Goal: Task Accomplishment & Management: Use online tool/utility

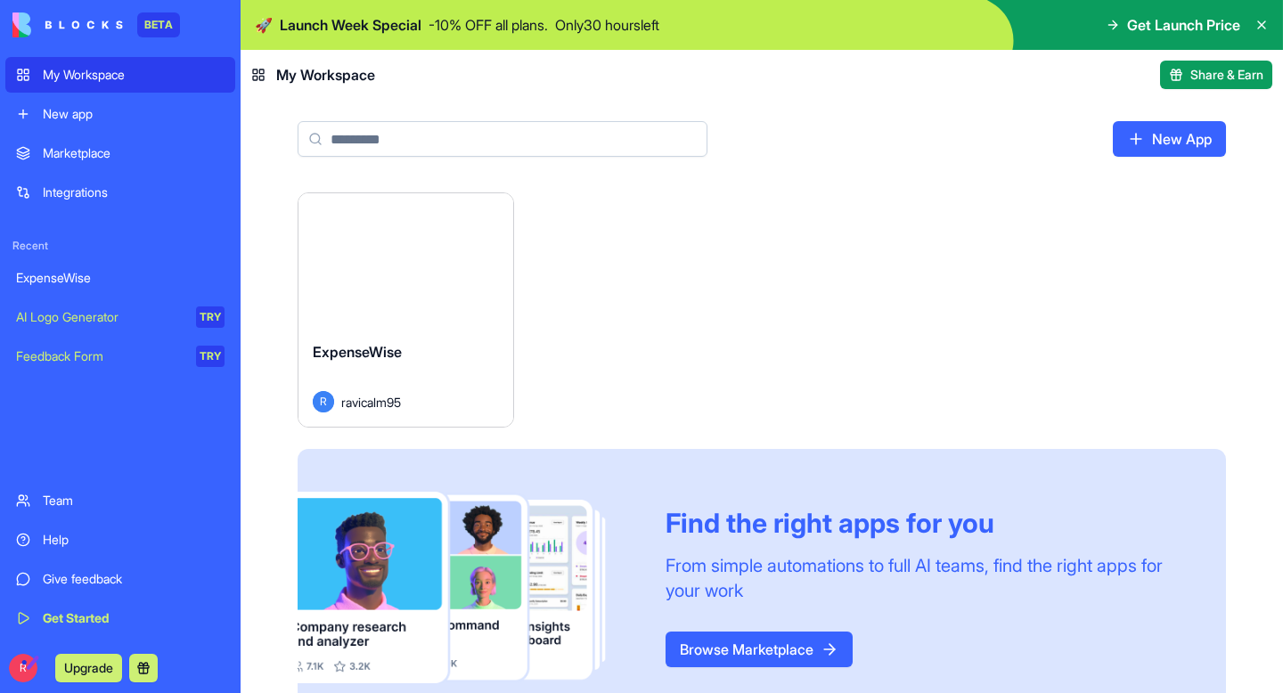
click at [418, 259] on button "Launch" at bounding box center [406, 260] width 134 height 36
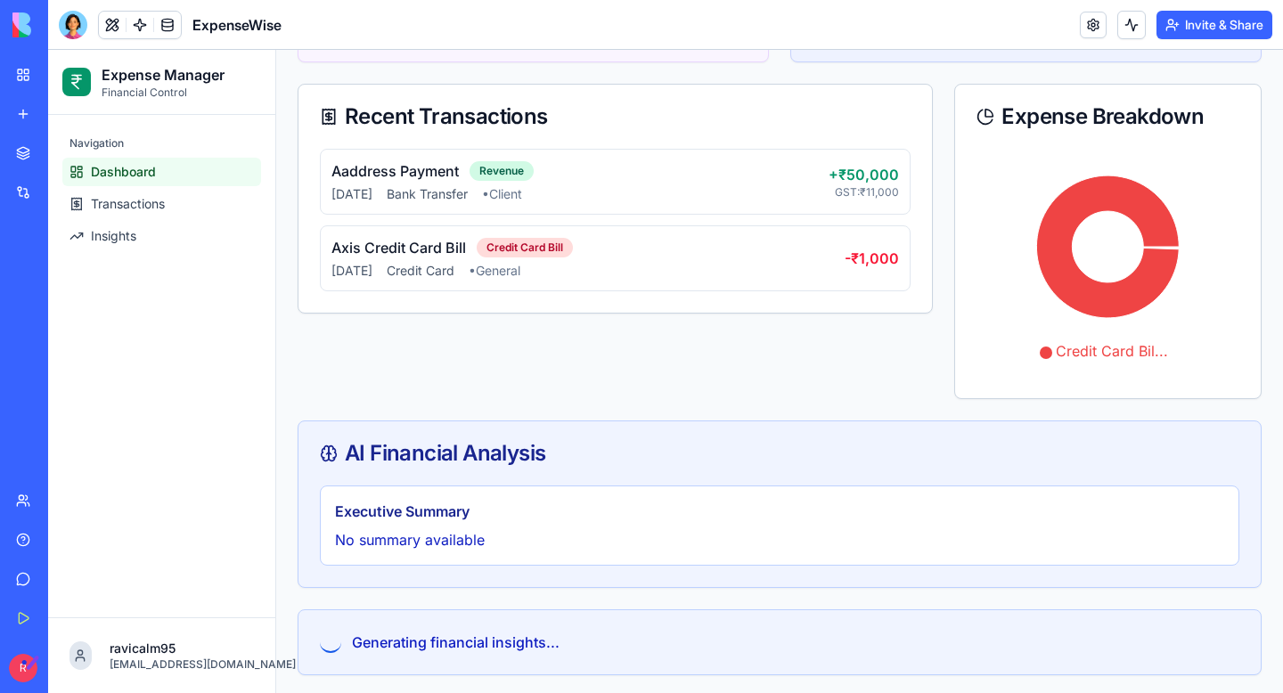
scroll to position [377, 0]
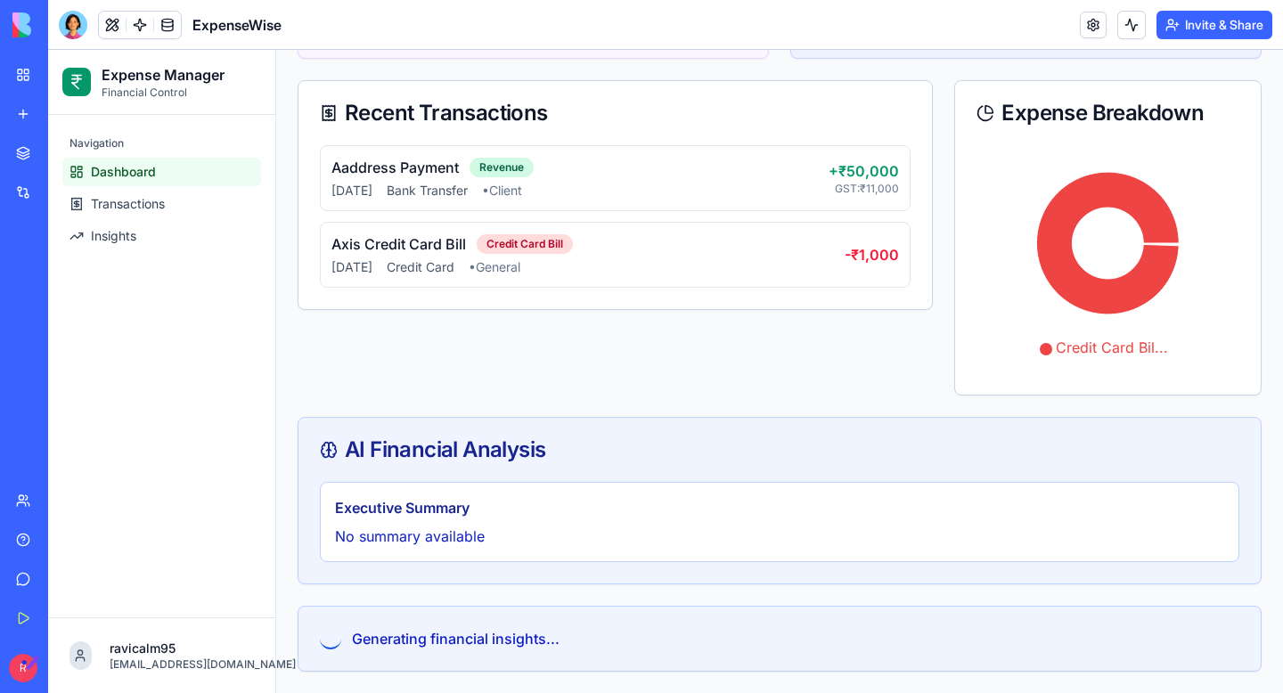
click at [714, 288] on div "Aaddress Payment Revenue [DATE] Bank Transfer • Client + ₹50,000 GST: ₹11,000 A…" at bounding box center [616, 227] width 634 height 164
click at [731, 250] on div "Axis Credit Card Bill Credit Card Bill" at bounding box center [588, 244] width 513 height 21
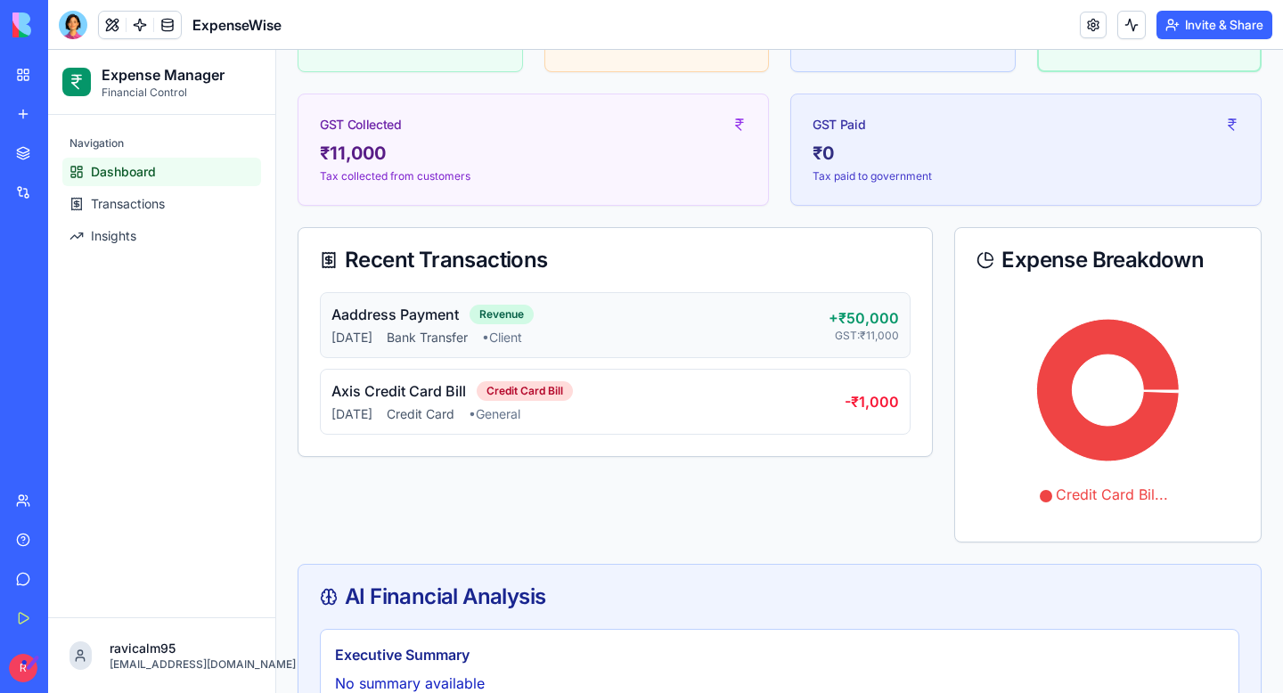
scroll to position [224, 0]
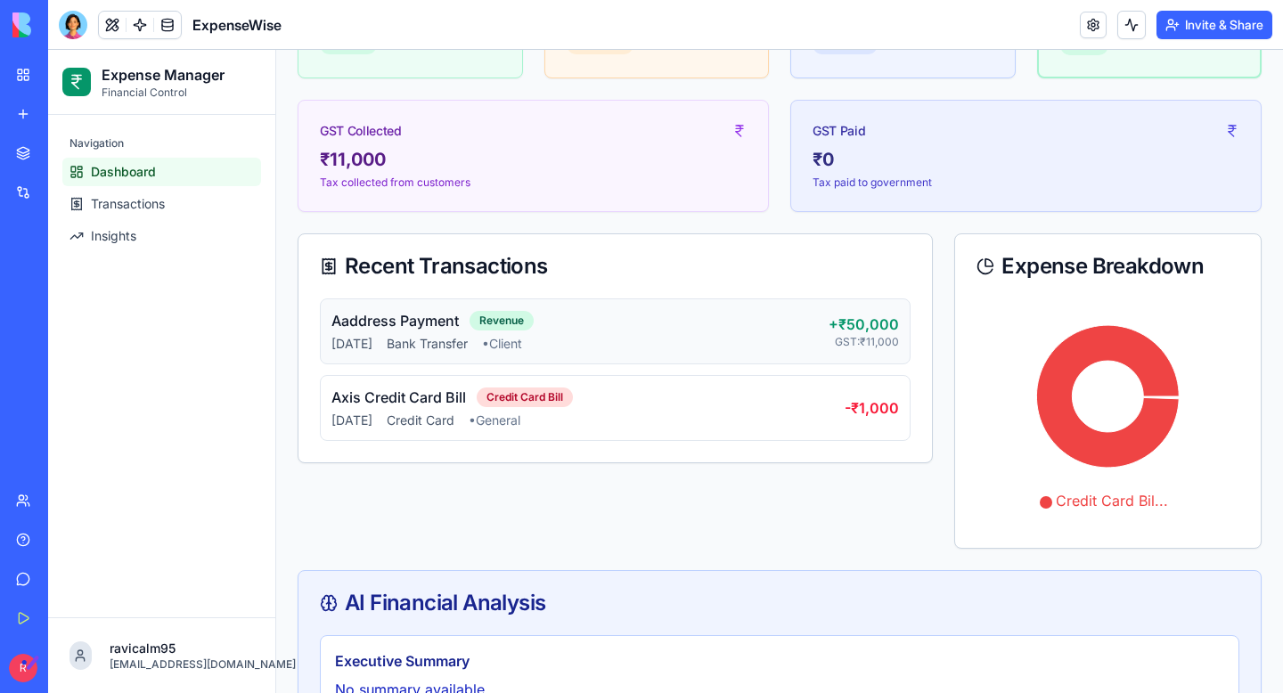
click at [725, 328] on div "Aaddress Payment Revenue" at bounding box center [580, 320] width 497 height 21
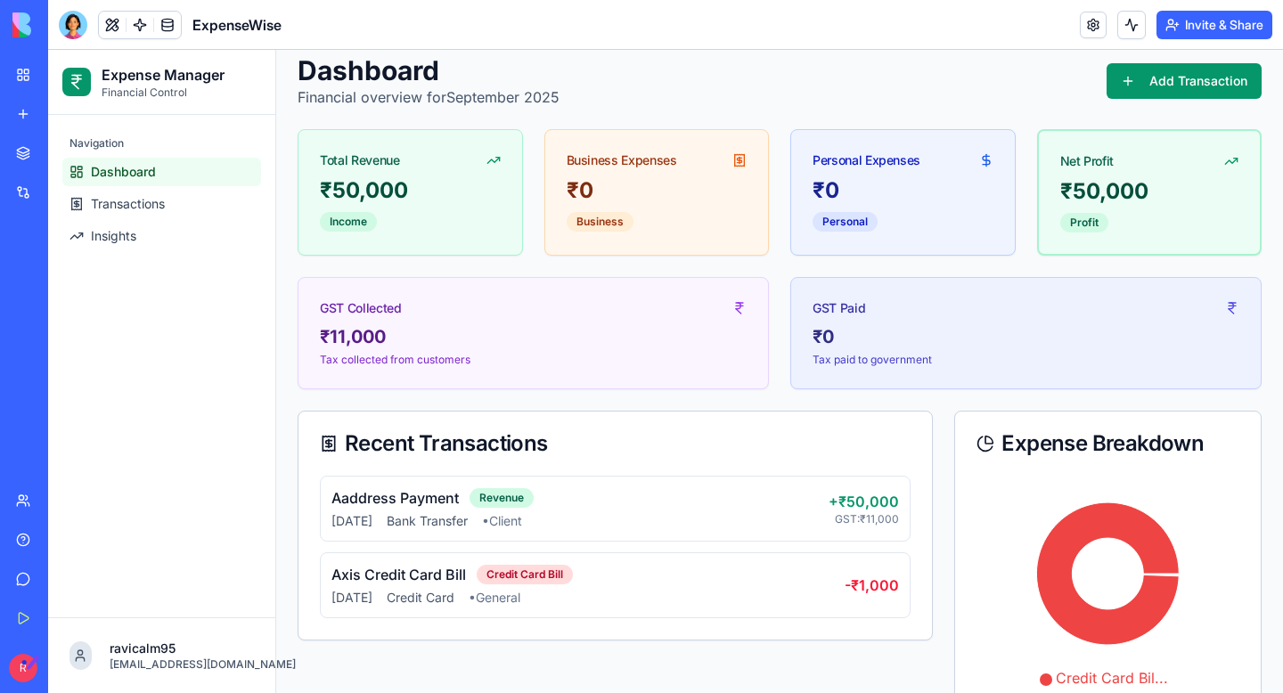
scroll to position [0, 0]
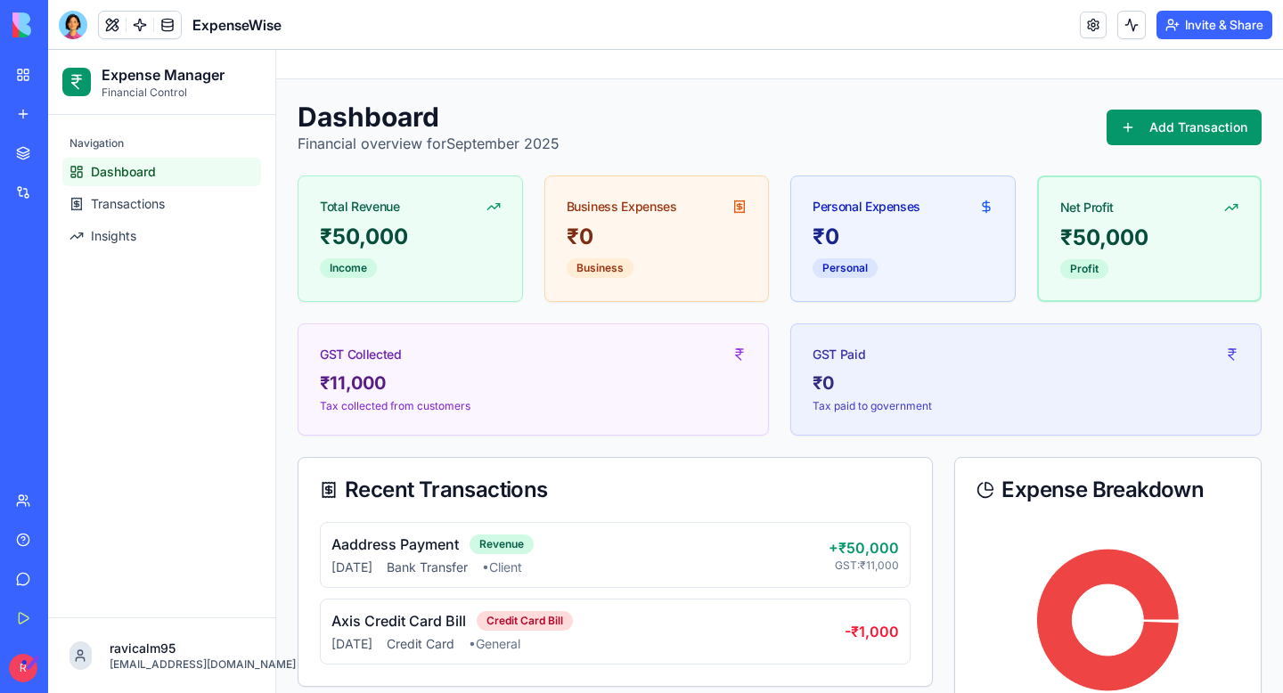
click at [699, 225] on div "₹0" at bounding box center [657, 237] width 181 height 29
click at [894, 231] on div "₹0" at bounding box center [903, 237] width 181 height 29
click at [188, 225] on link "Insights" at bounding box center [161, 236] width 199 height 29
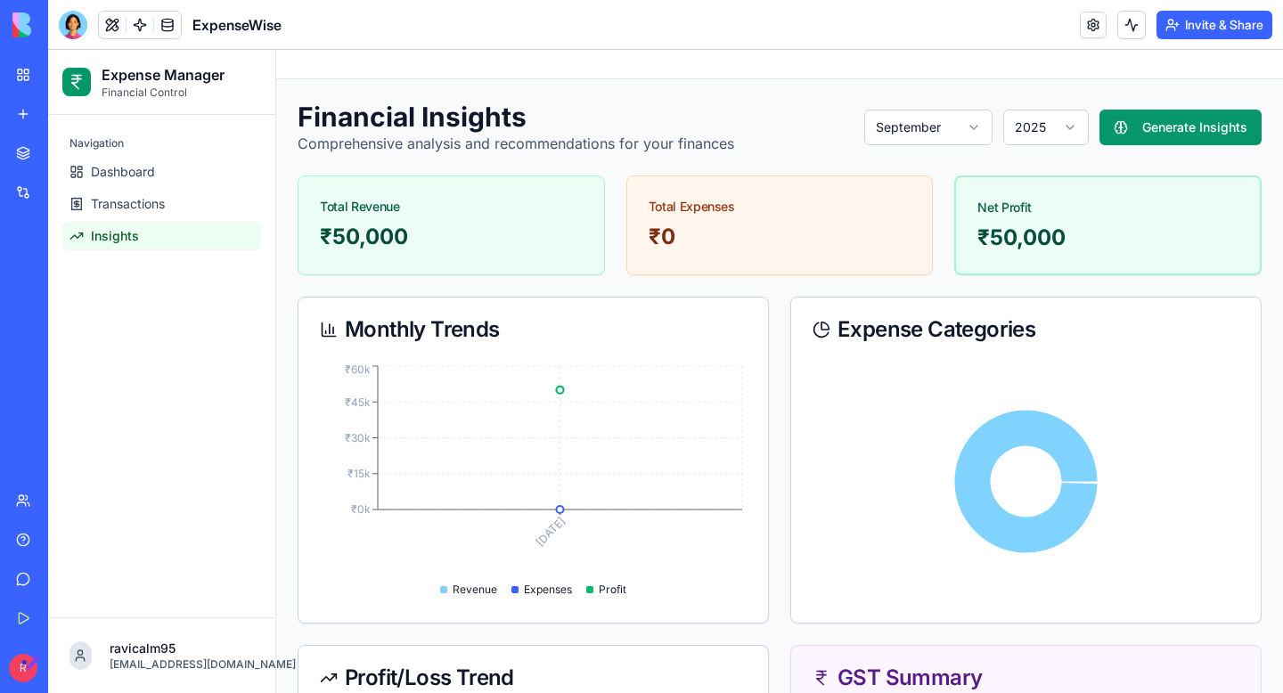
click at [792, 214] on div "Total Expenses" at bounding box center [780, 207] width 263 height 18
click at [955, 126] on html "Expense Manager Financial Control Navigation Dashboard Transactions Insights ra…" at bounding box center [665, 617] width 1235 height 1134
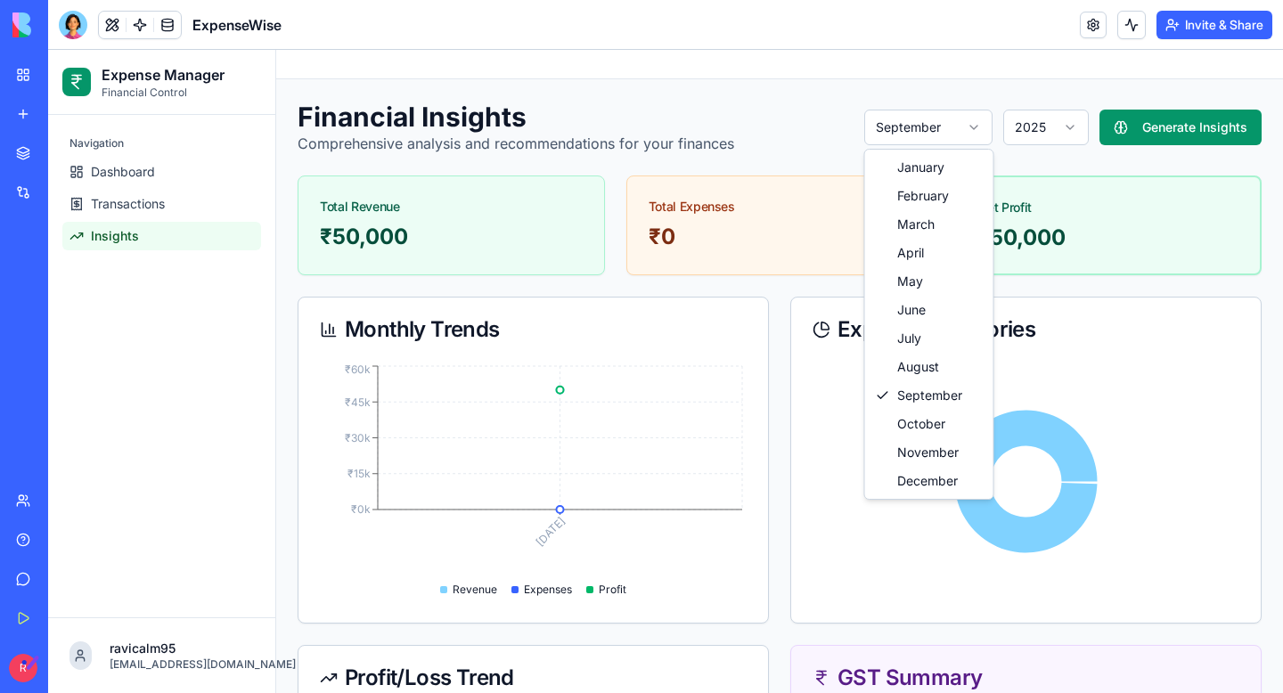
click at [772, 100] on html "Expense Manager Financial Control Navigation Dashboard Transactions Insights ra…" at bounding box center [665, 617] width 1235 height 1134
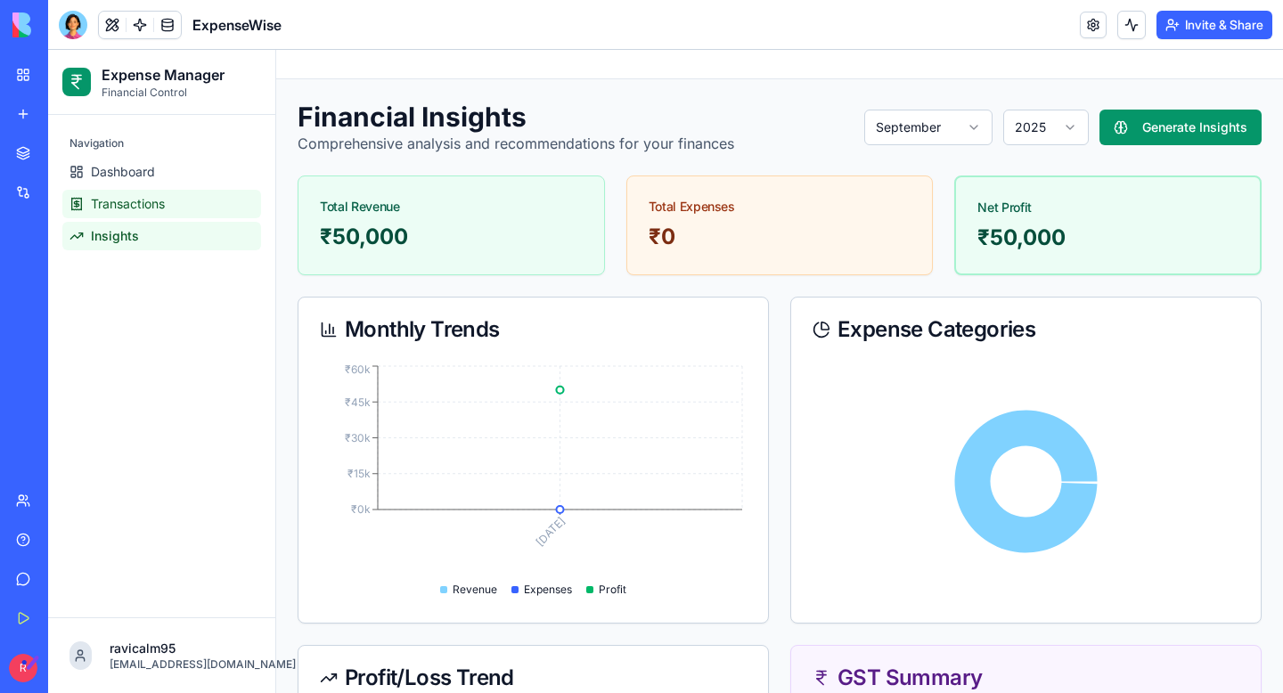
click at [185, 210] on link "Transactions" at bounding box center [161, 204] width 199 height 29
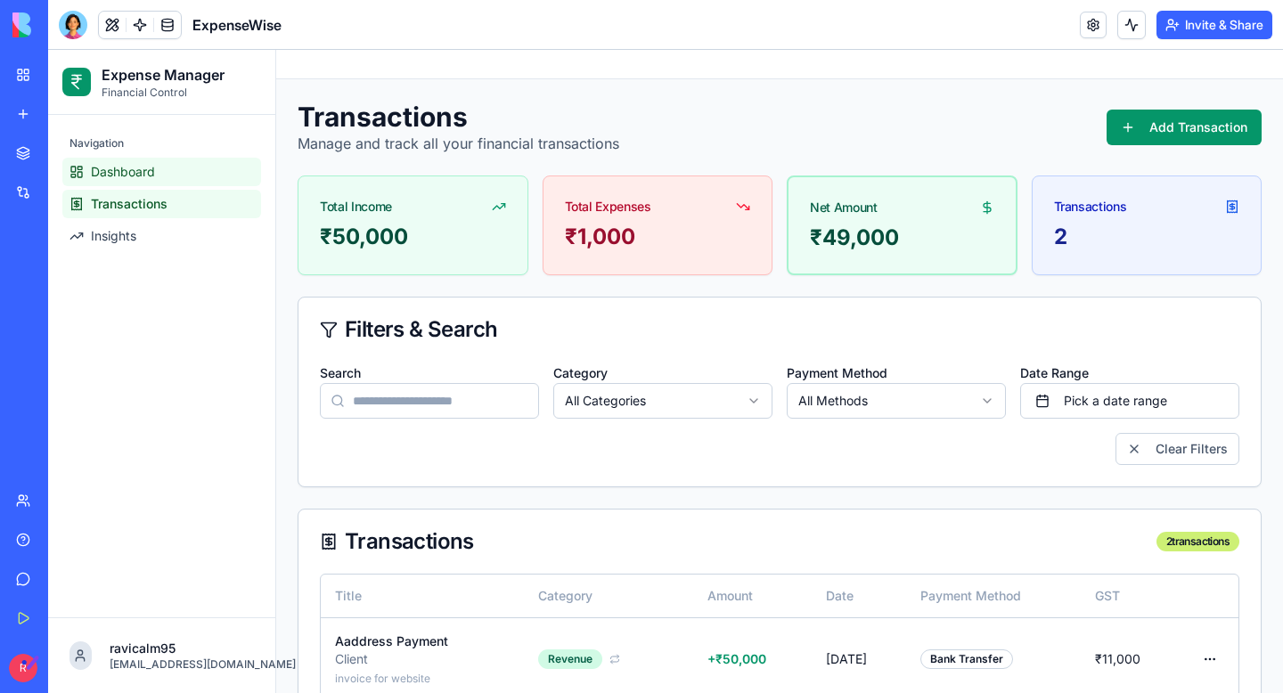
click at [164, 168] on link "Dashboard" at bounding box center [161, 172] width 199 height 29
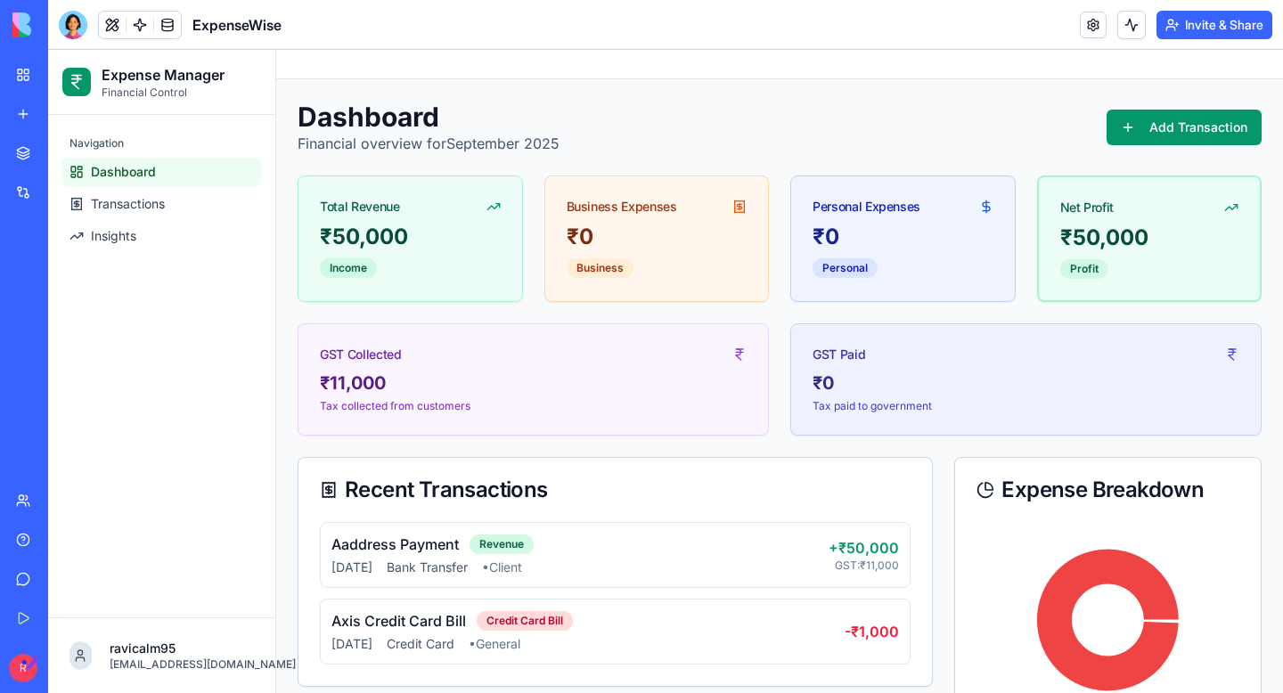
click at [742, 184] on div "Business Expenses" at bounding box center [657, 199] width 224 height 46
click at [759, 111] on div "Dashboard Financial overview for September 2025 Add Transaction" at bounding box center [780, 127] width 964 height 53
click at [681, 111] on div "Dashboard Financial overview for September 2025 Add Transaction" at bounding box center [780, 127] width 964 height 53
click at [92, 653] on html "Expense Manager Financial Control Navigation Dashboard Transactions Insights ra…" at bounding box center [665, 516] width 1235 height 933
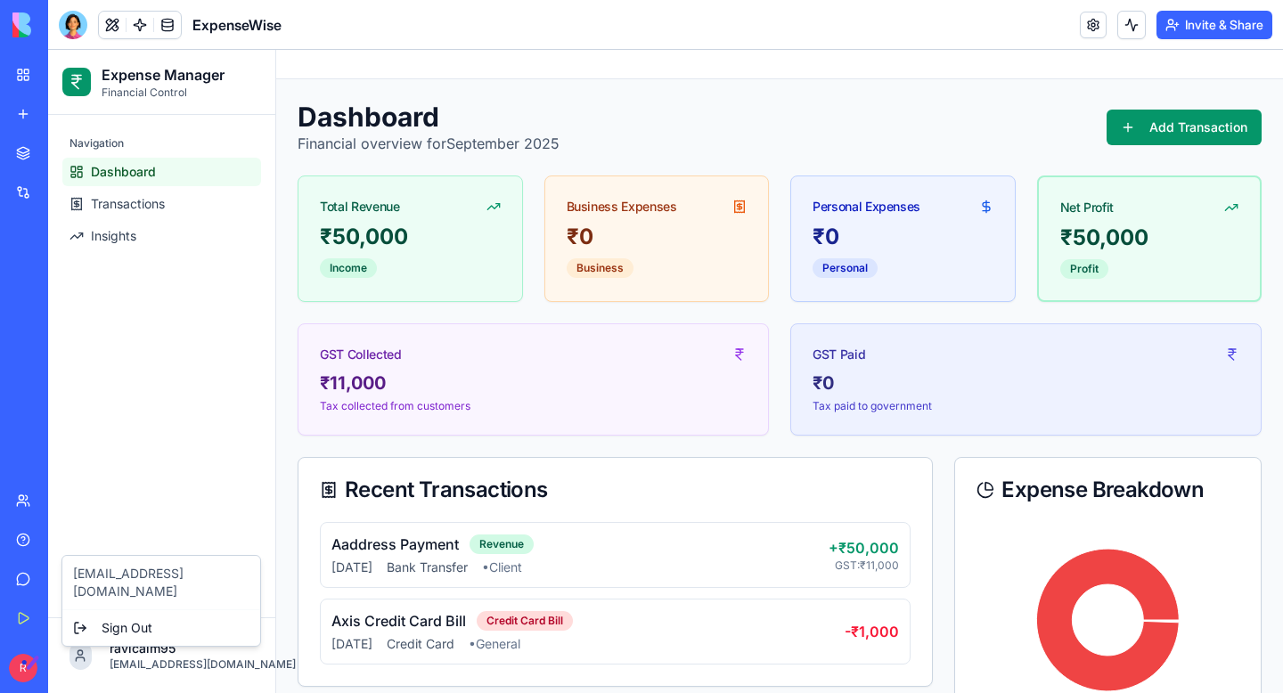
click at [179, 422] on html "Expense Manager Financial Control Navigation Dashboard Transactions Insights ra…" at bounding box center [665, 516] width 1235 height 933
click at [738, 54] on div "Toggle sidebar" at bounding box center [779, 64] width 1007 height 29
